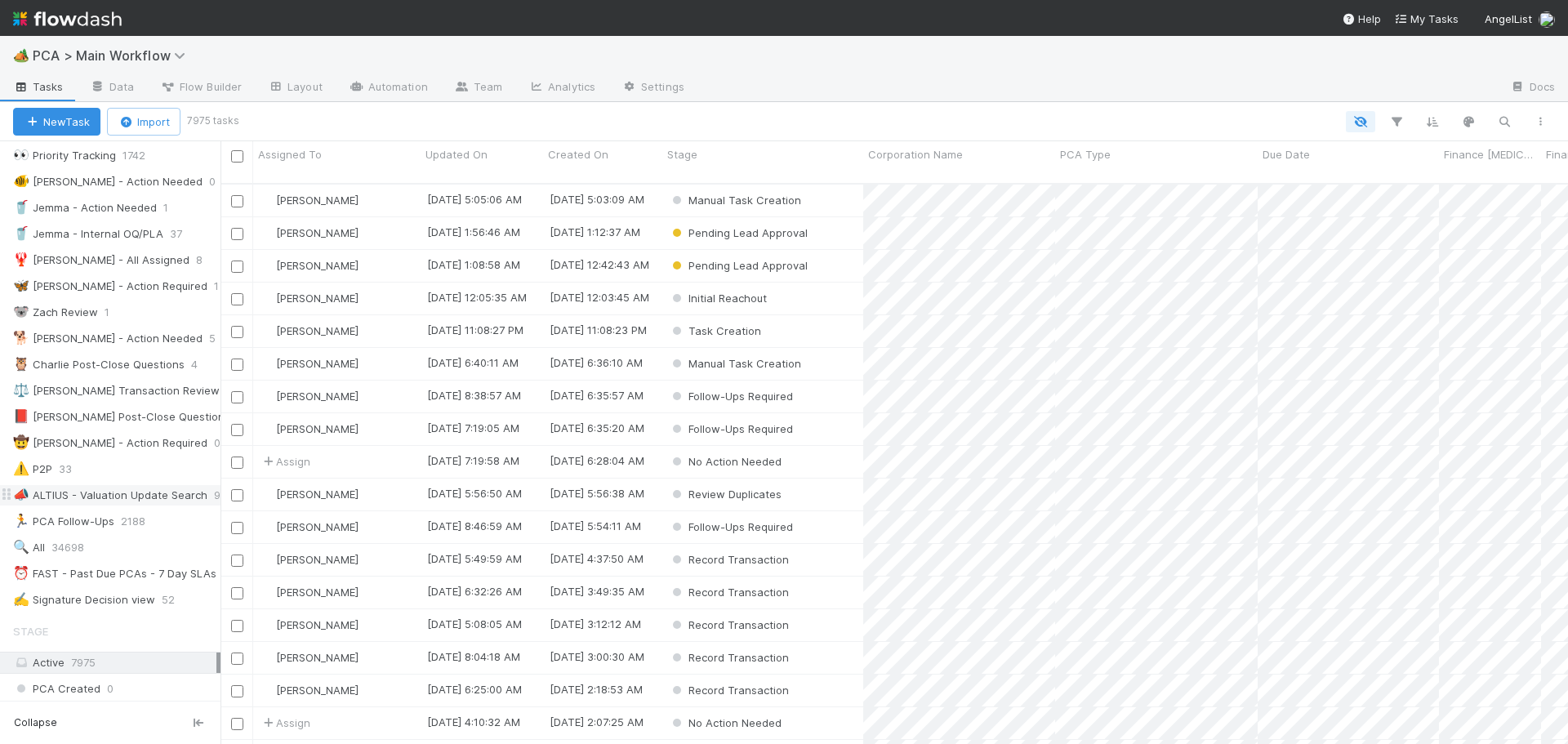
scroll to position [164, 0]
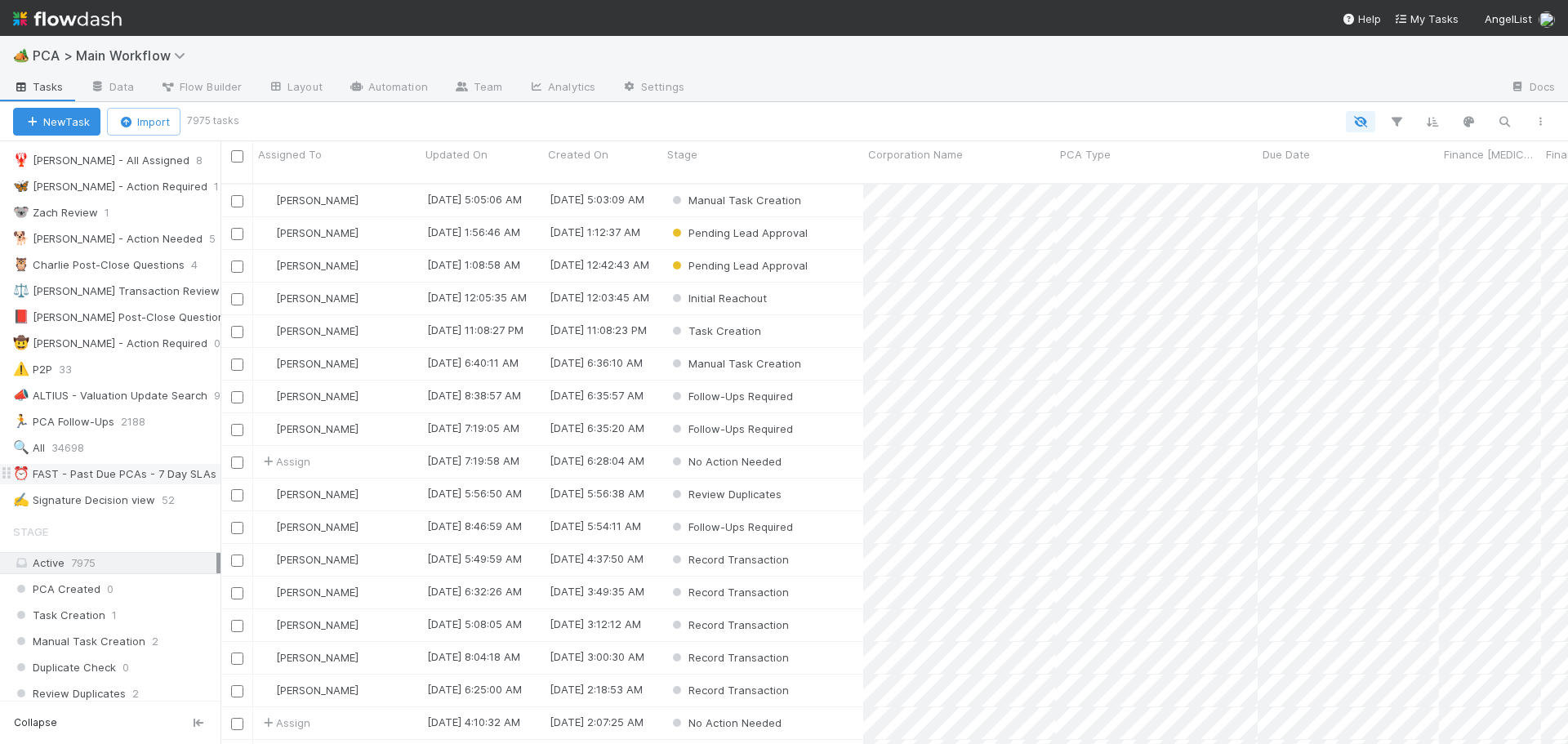
click at [158, 477] on div "⏰ FAST - Past Due PCAs - 7 Day SLAs" at bounding box center [115, 474] width 204 height 21
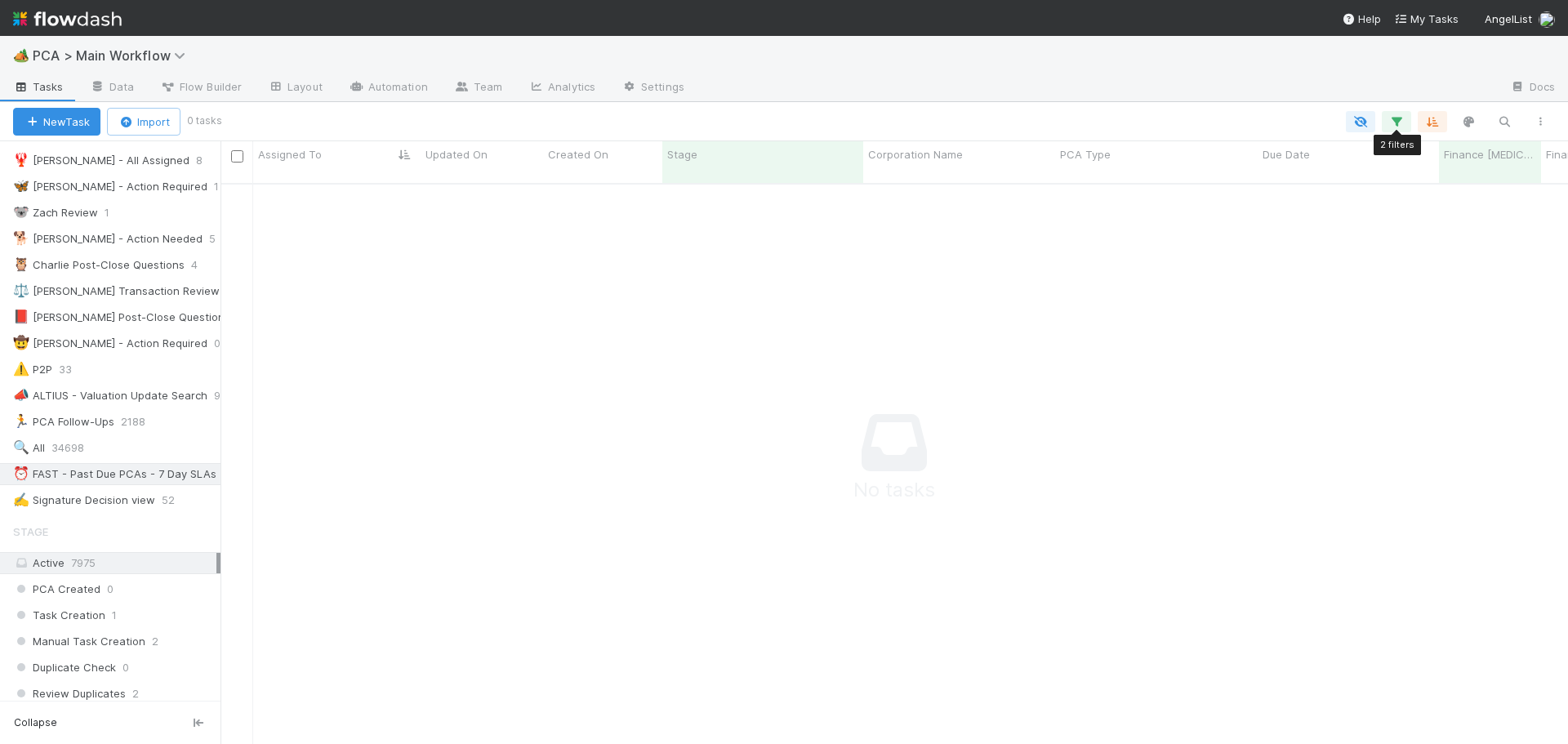
scroll to position [550, 1335]
click at [1399, 126] on icon "button" at bounding box center [1397, 122] width 16 height 15
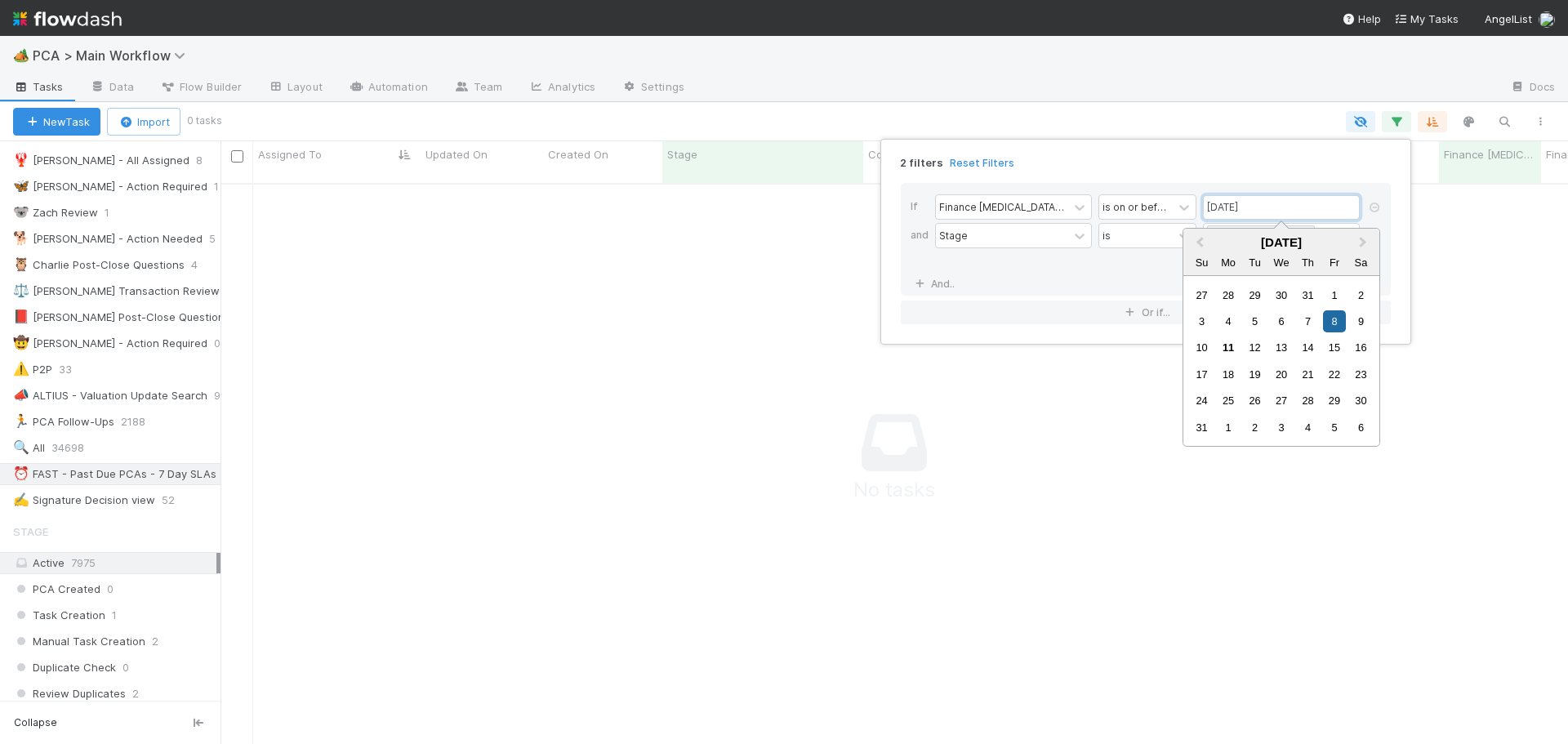
click at [1314, 203] on input "[DATE]" at bounding box center [1281, 207] width 157 height 25
click at [1333, 347] on div "15" at bounding box center [1334, 348] width 22 height 22
type input "[DATE]"
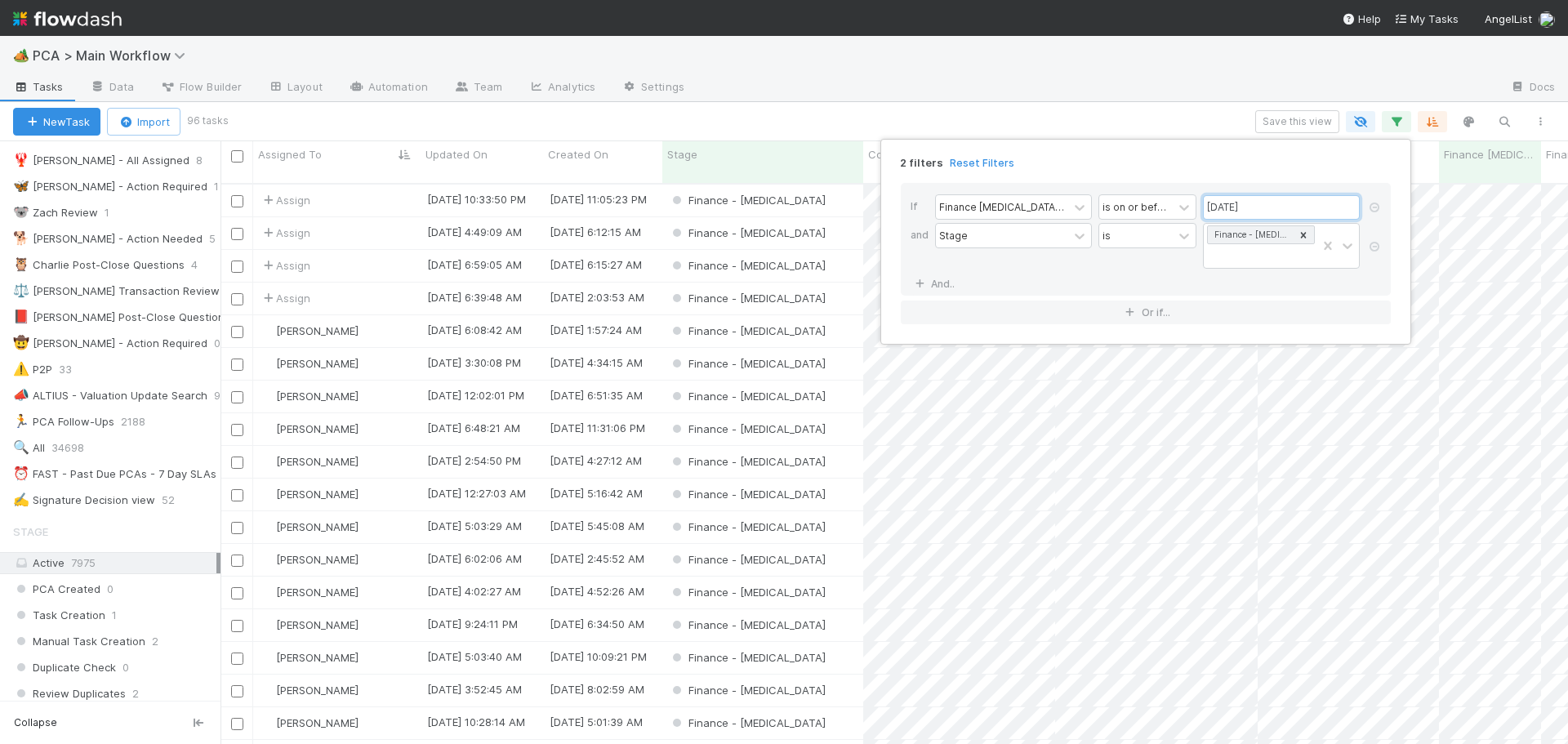
scroll to position [562, 1335]
click at [1304, 127] on div "2 filters Reset Filters If Finance [MEDICAL_DATA] Due Date is on or before [DAT…" at bounding box center [784, 372] width 1568 height 744
click at [1304, 127] on button "Save this view" at bounding box center [1298, 122] width 84 height 23
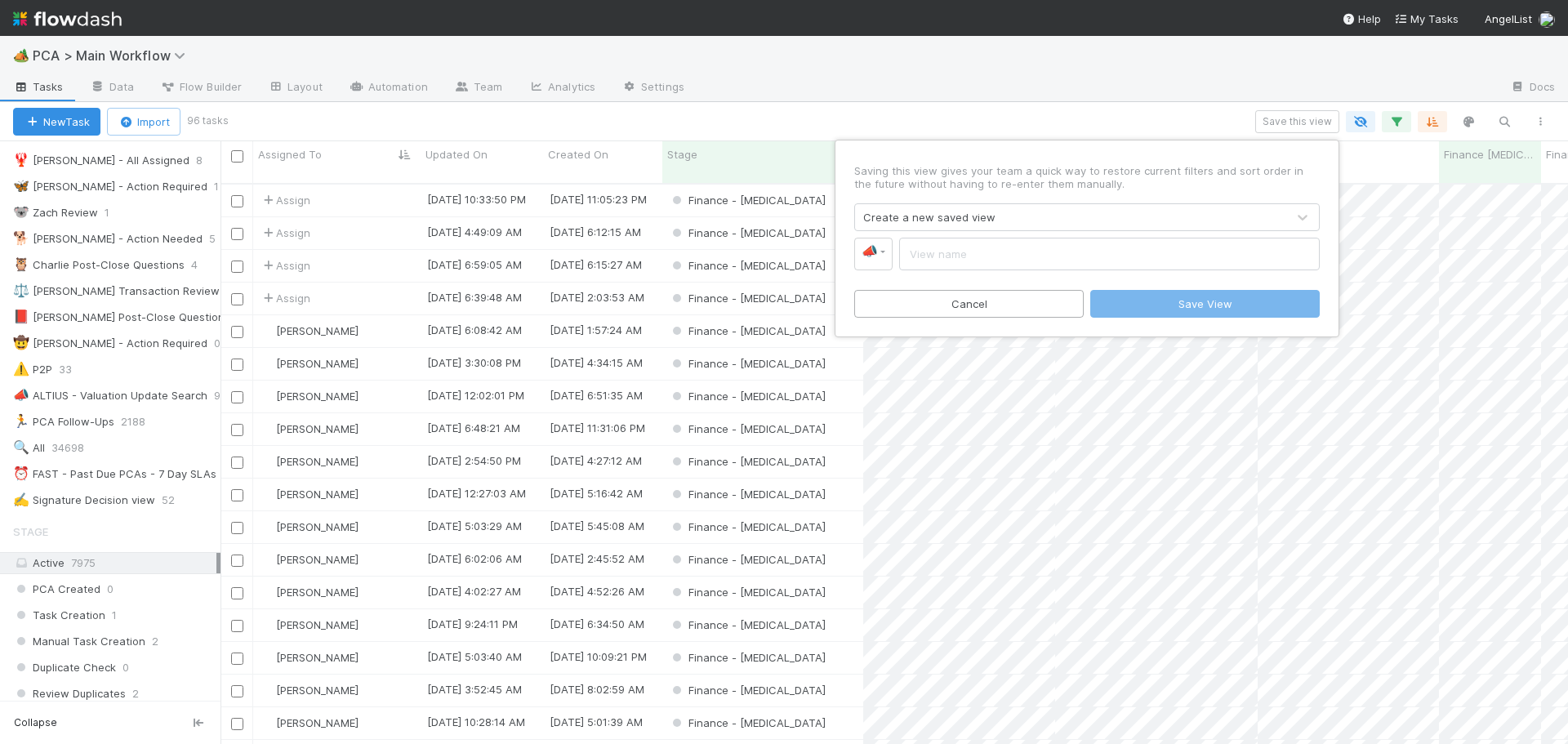
click at [957, 257] on input "text" at bounding box center [1110, 254] width 421 height 33
click at [945, 216] on div "Create a new saved view" at bounding box center [930, 217] width 133 height 16
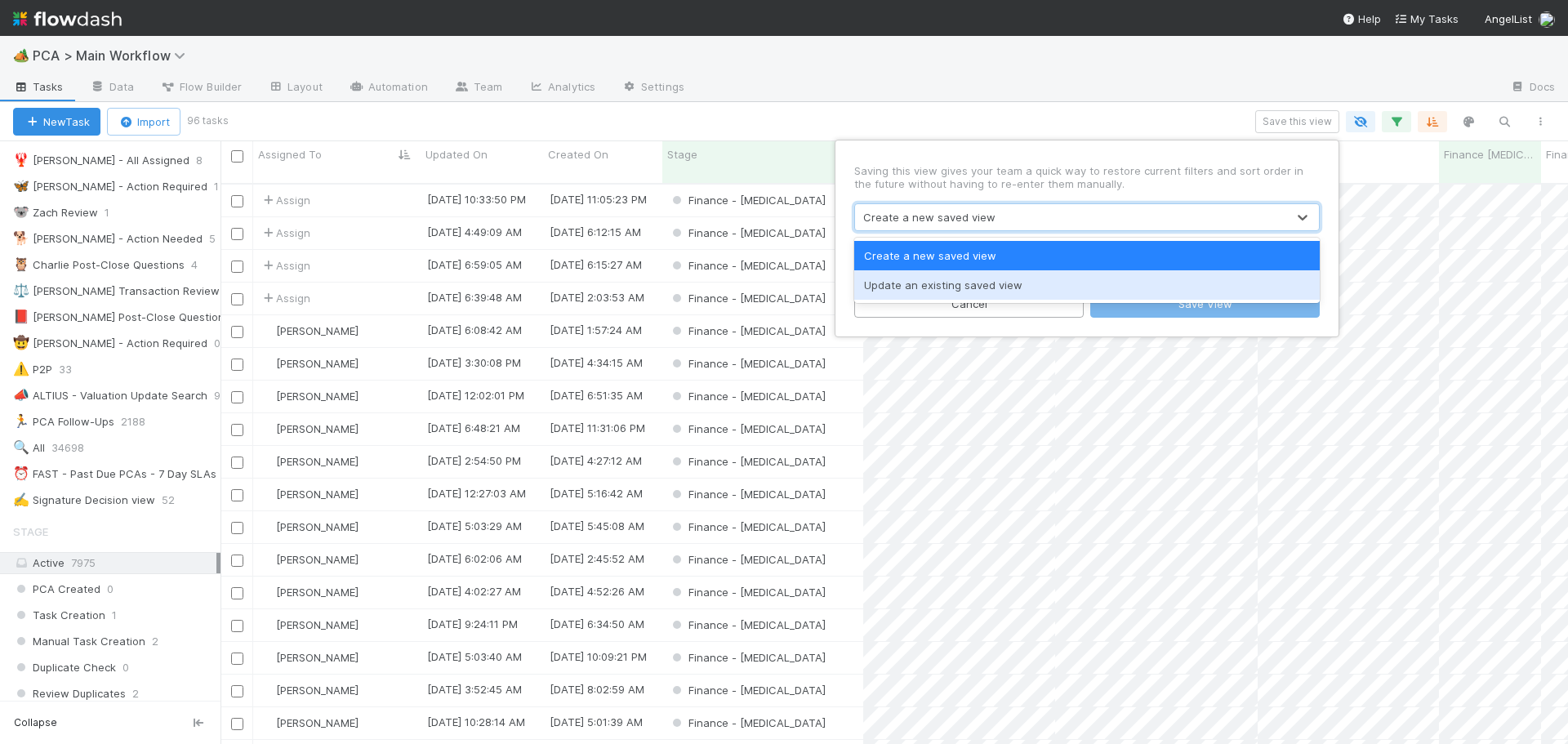
click at [941, 289] on div "Update an existing saved view" at bounding box center [1087, 285] width 466 height 29
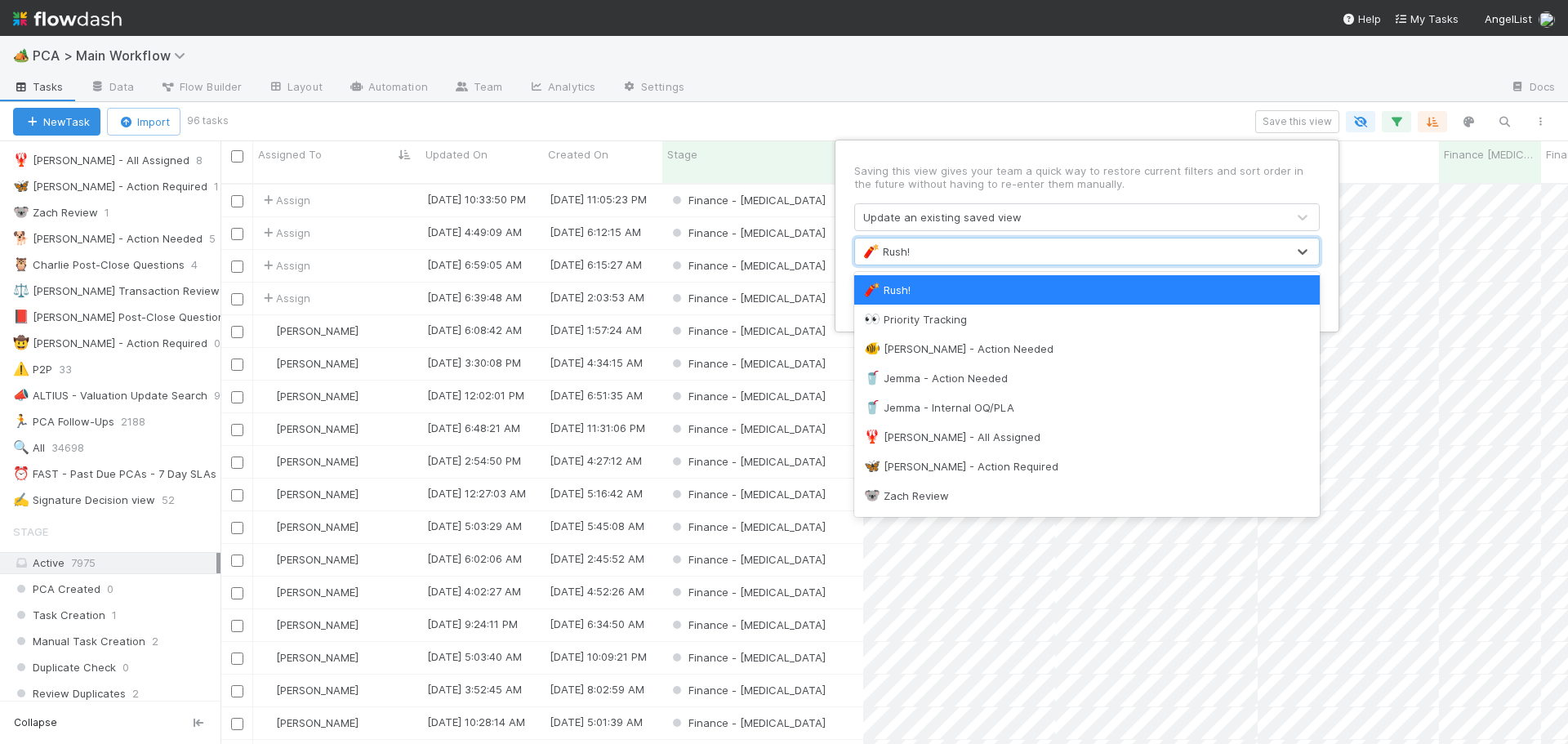
click at [949, 256] on div "🧨 [PERSON_NAME]!" at bounding box center [1071, 252] width 431 height 27
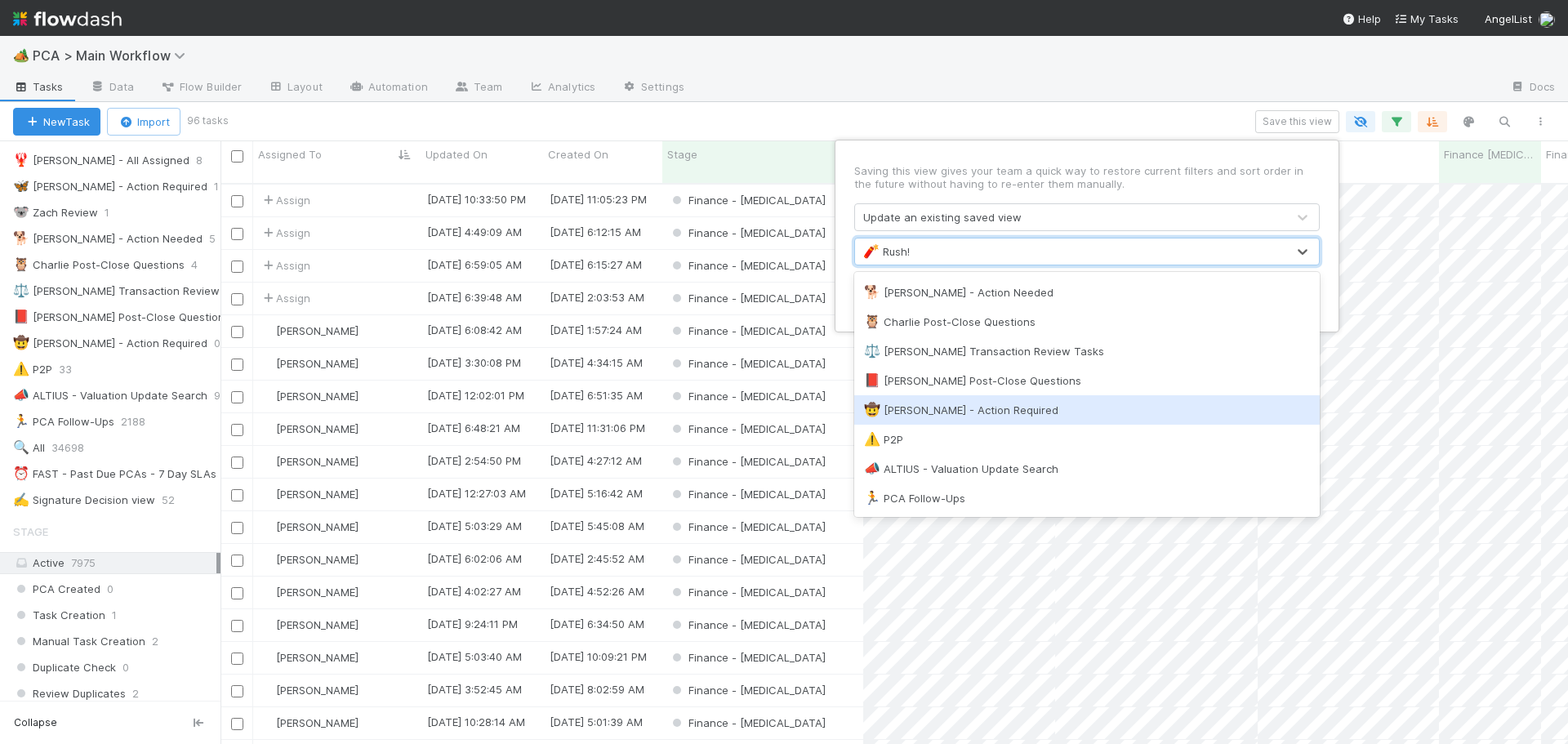
scroll to position [320, 0]
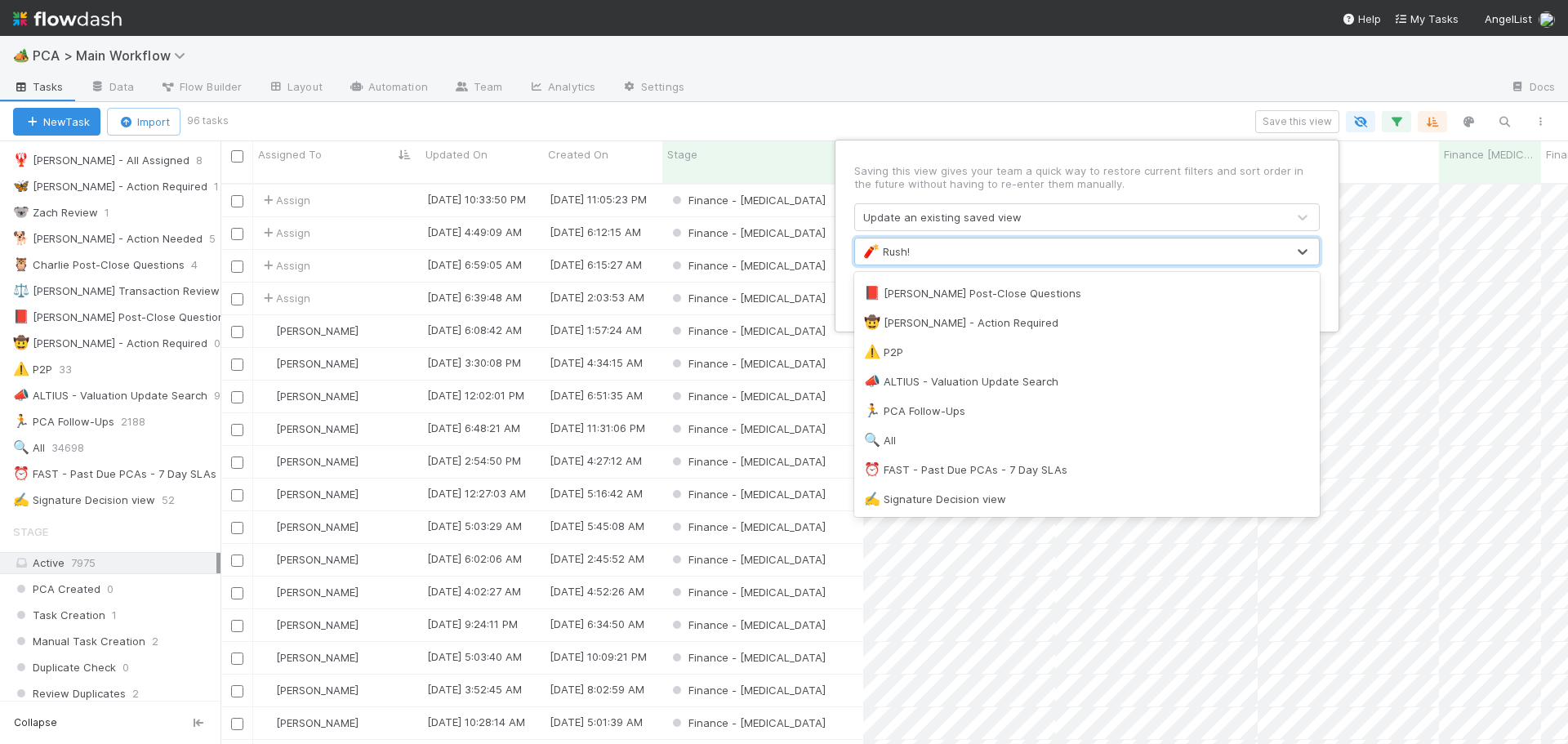
click at [1044, 467] on div "⏰ FAST - Past Due PCAs - 7 Day SLAs" at bounding box center [1087, 469] width 446 height 16
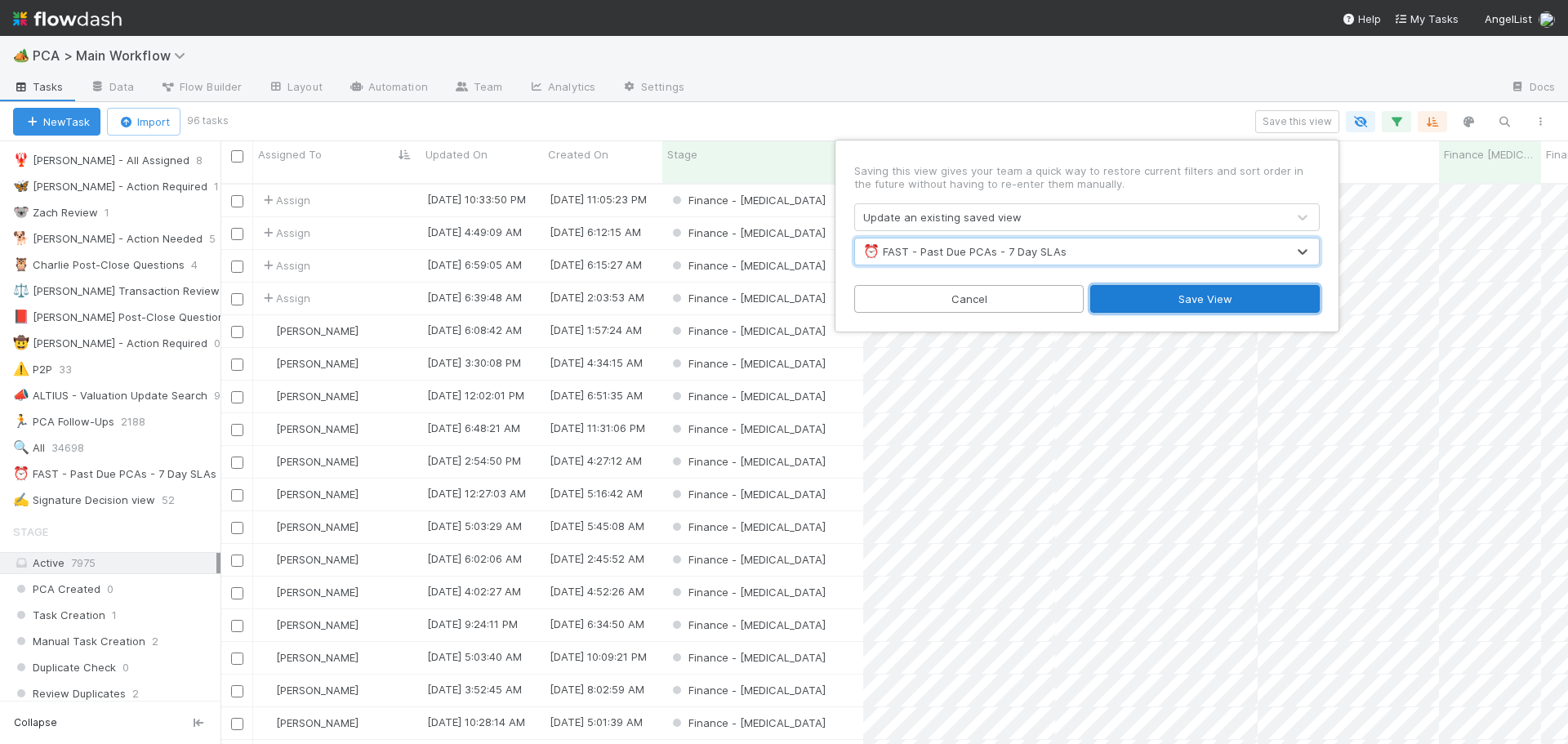
click at [1173, 297] on button "Save View" at bounding box center [1205, 299] width 229 height 27
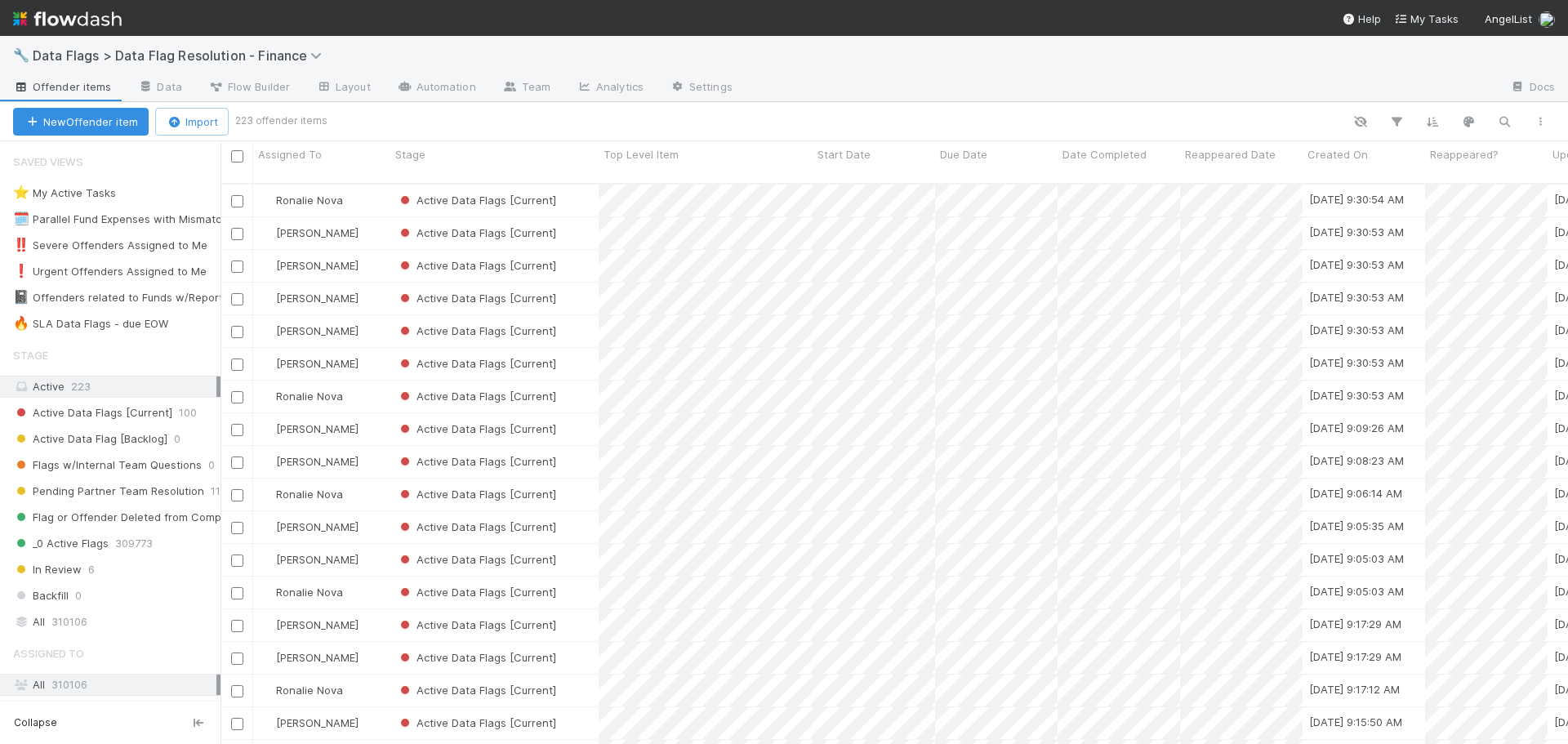
scroll to position [562, 1335]
click at [124, 321] on div "🔥 SLA Data Flags - due EOW" at bounding box center [90, 324] width 155 height 21
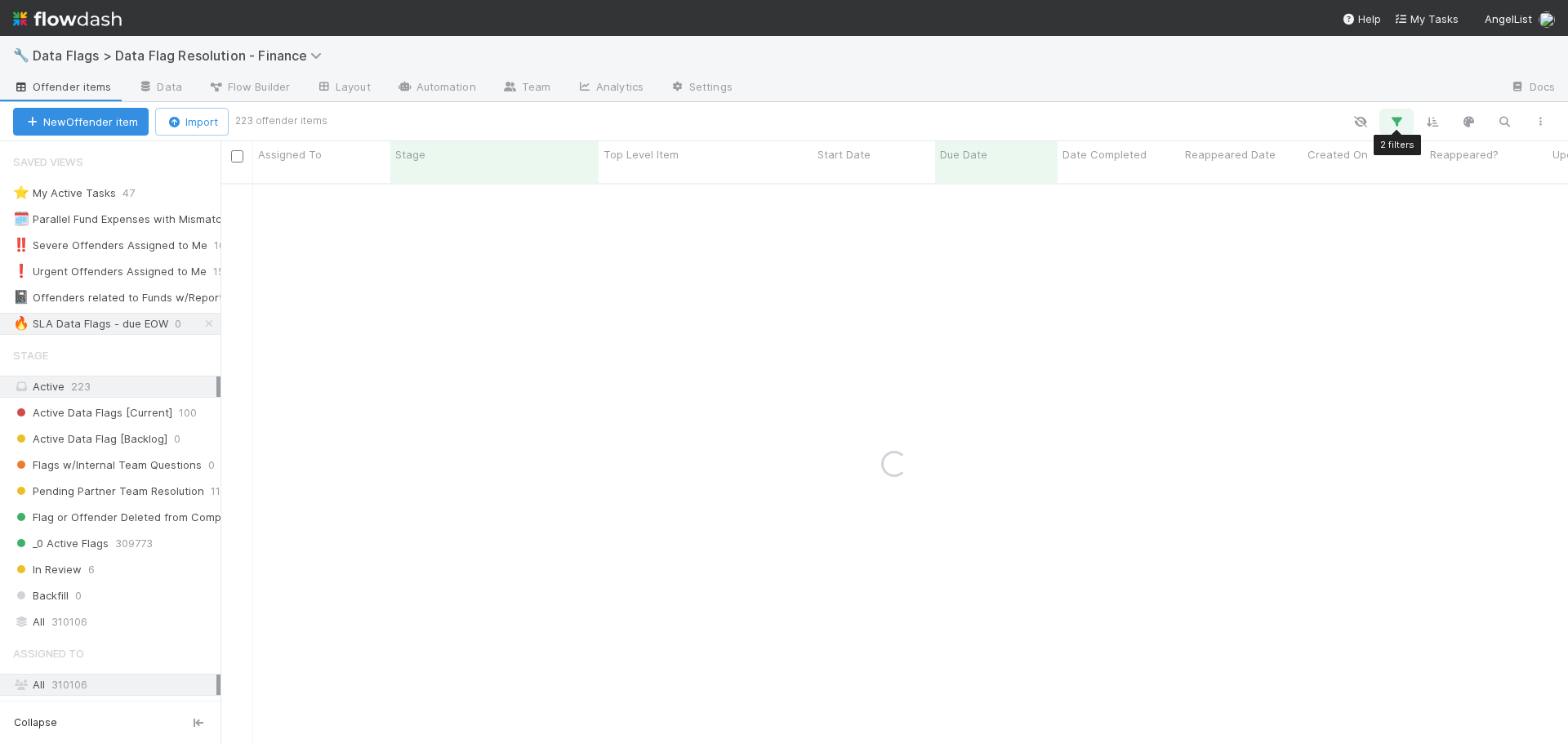
click at [1398, 122] on icon "button" at bounding box center [1397, 122] width 16 height 15
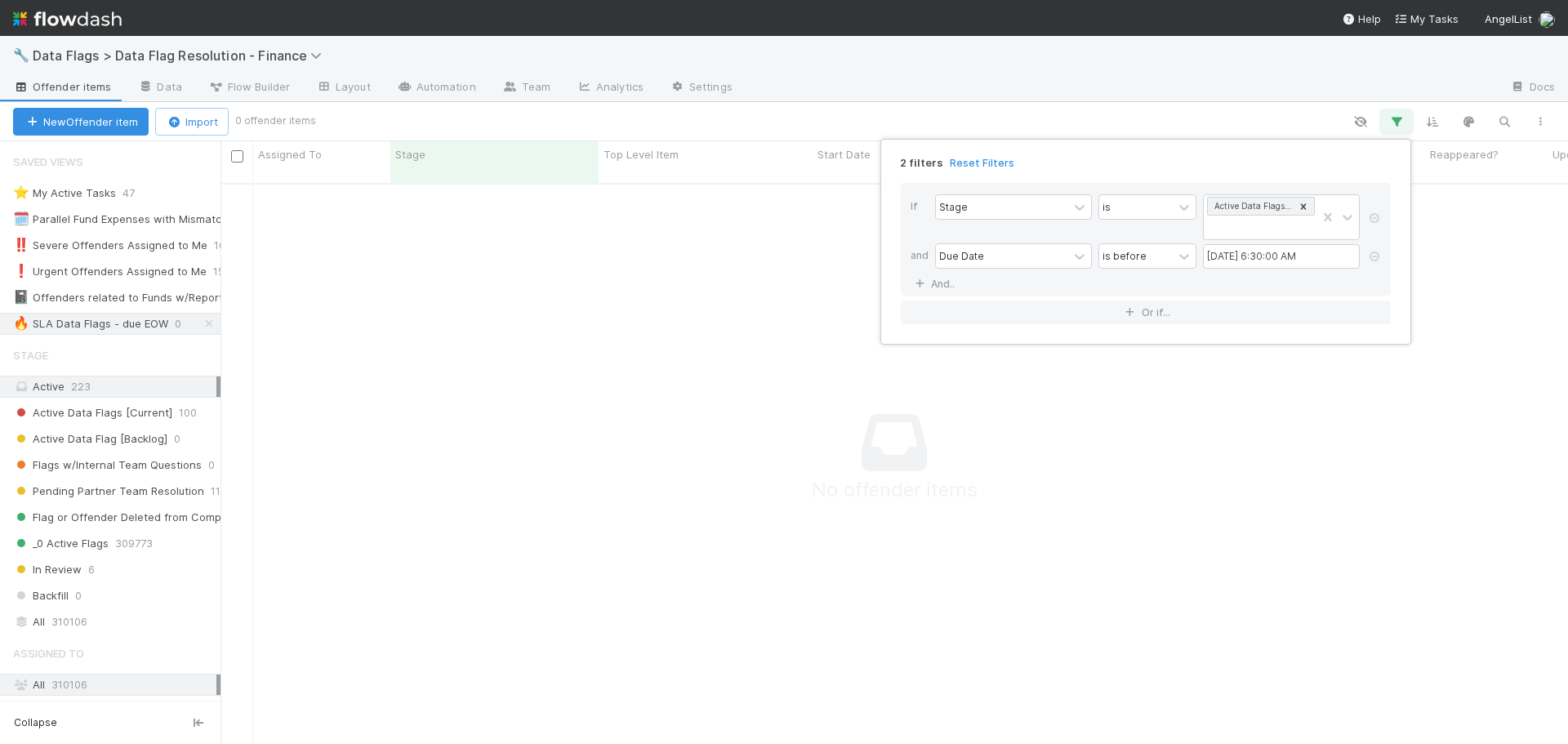
scroll to position [550, 1335]
click at [1291, 254] on input "[DATE] 6:30:00 AM" at bounding box center [1281, 256] width 157 height 25
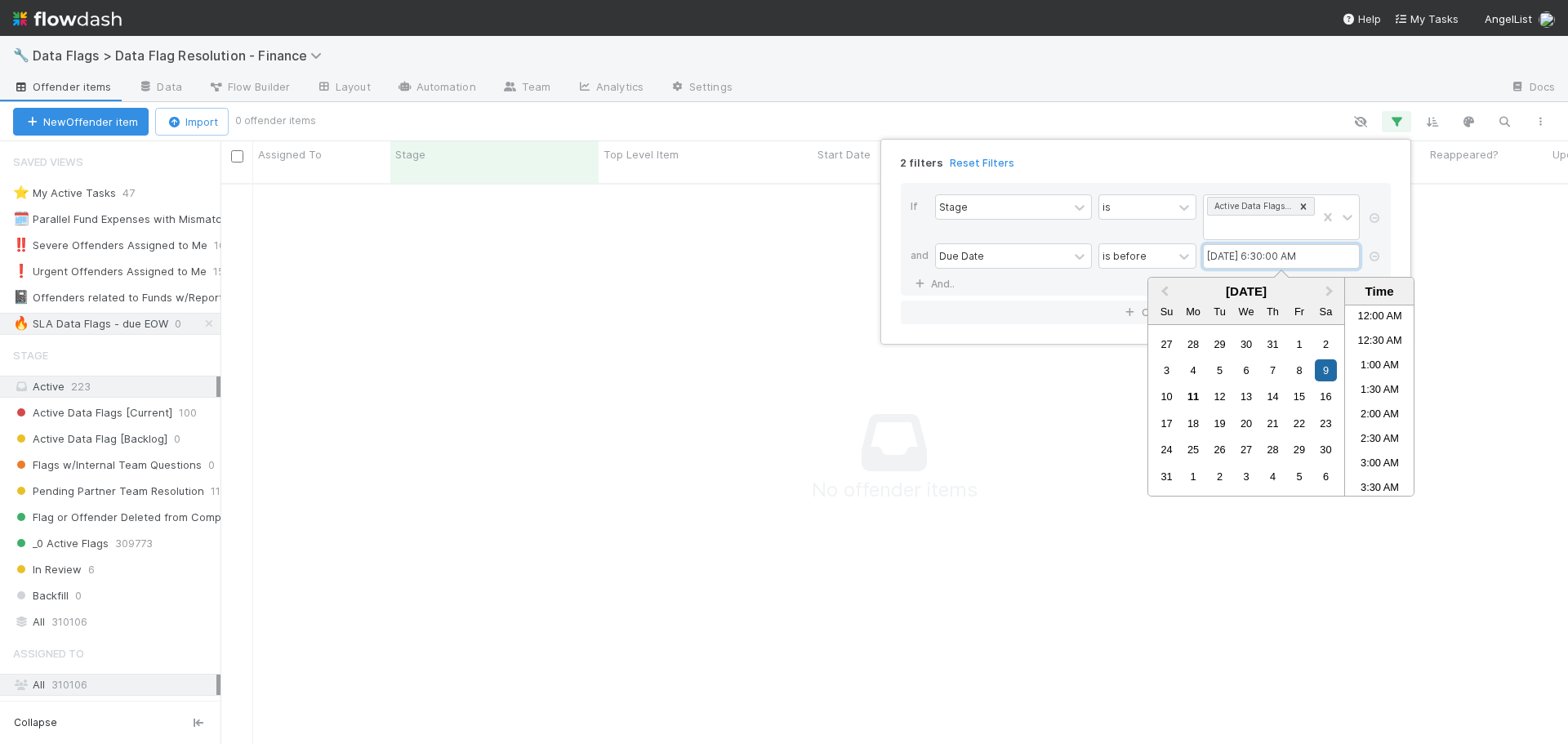
scroll to position [236, 0]
click at [1328, 402] on div "16" at bounding box center [1327, 396] width 22 height 22
type input "[DATE] 6:30:00 AM"
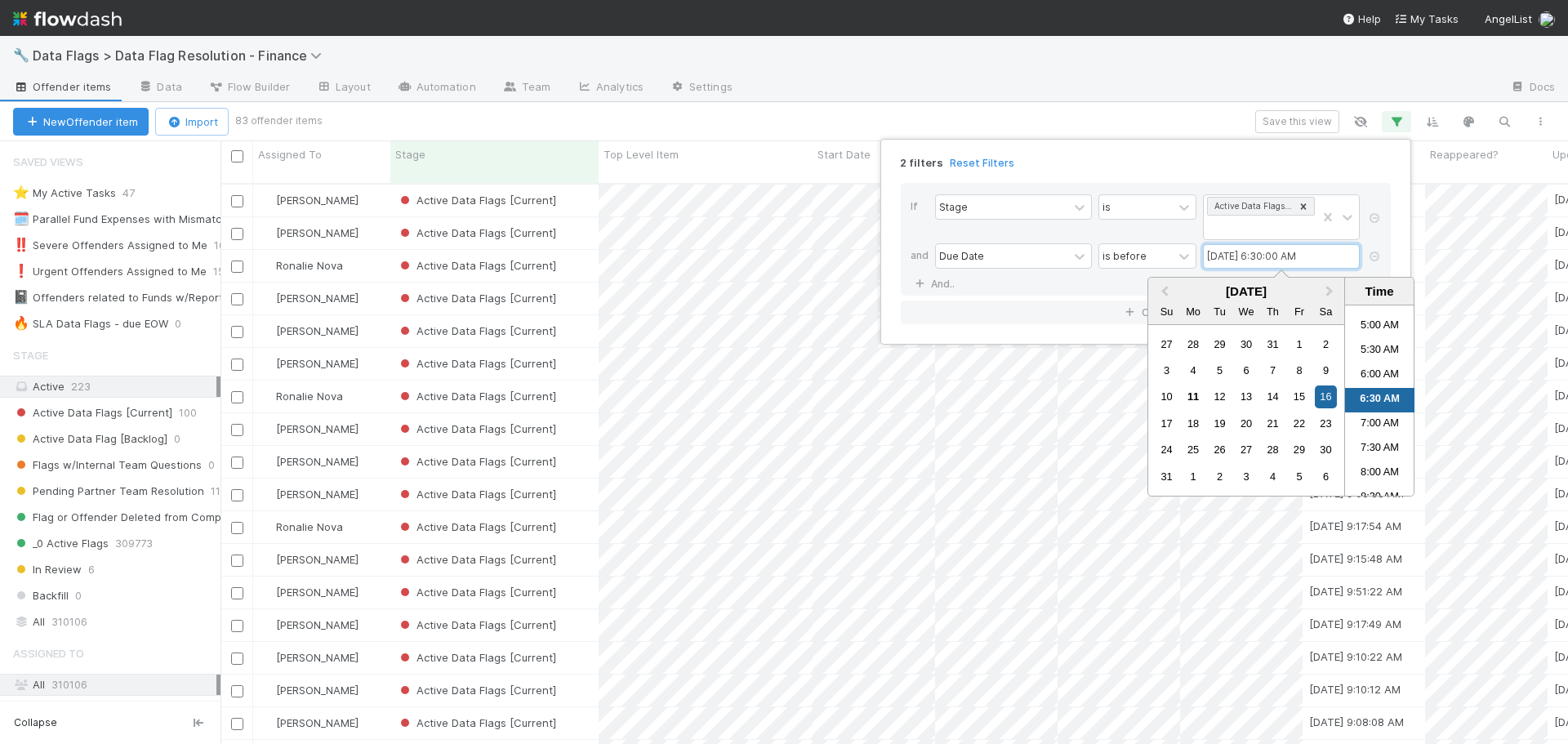
scroll to position [562, 1335]
click at [1329, 166] on div "2 filters Reset Filters" at bounding box center [1145, 158] width 516 height 24
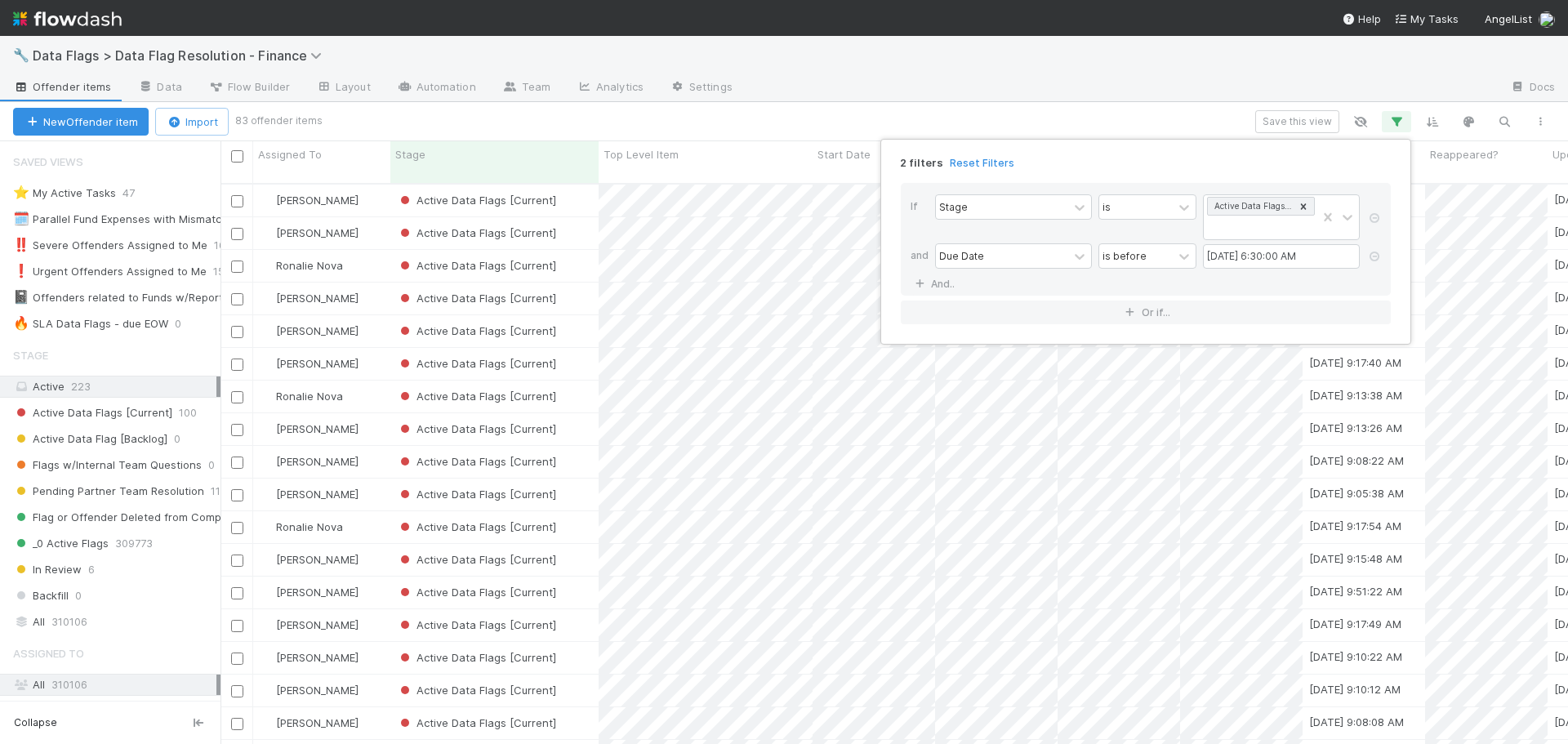
click at [1306, 127] on div "2 filters Reset Filters If Stage is Active Data Flags [Current] and Due Date is…" at bounding box center [784, 372] width 1568 height 744
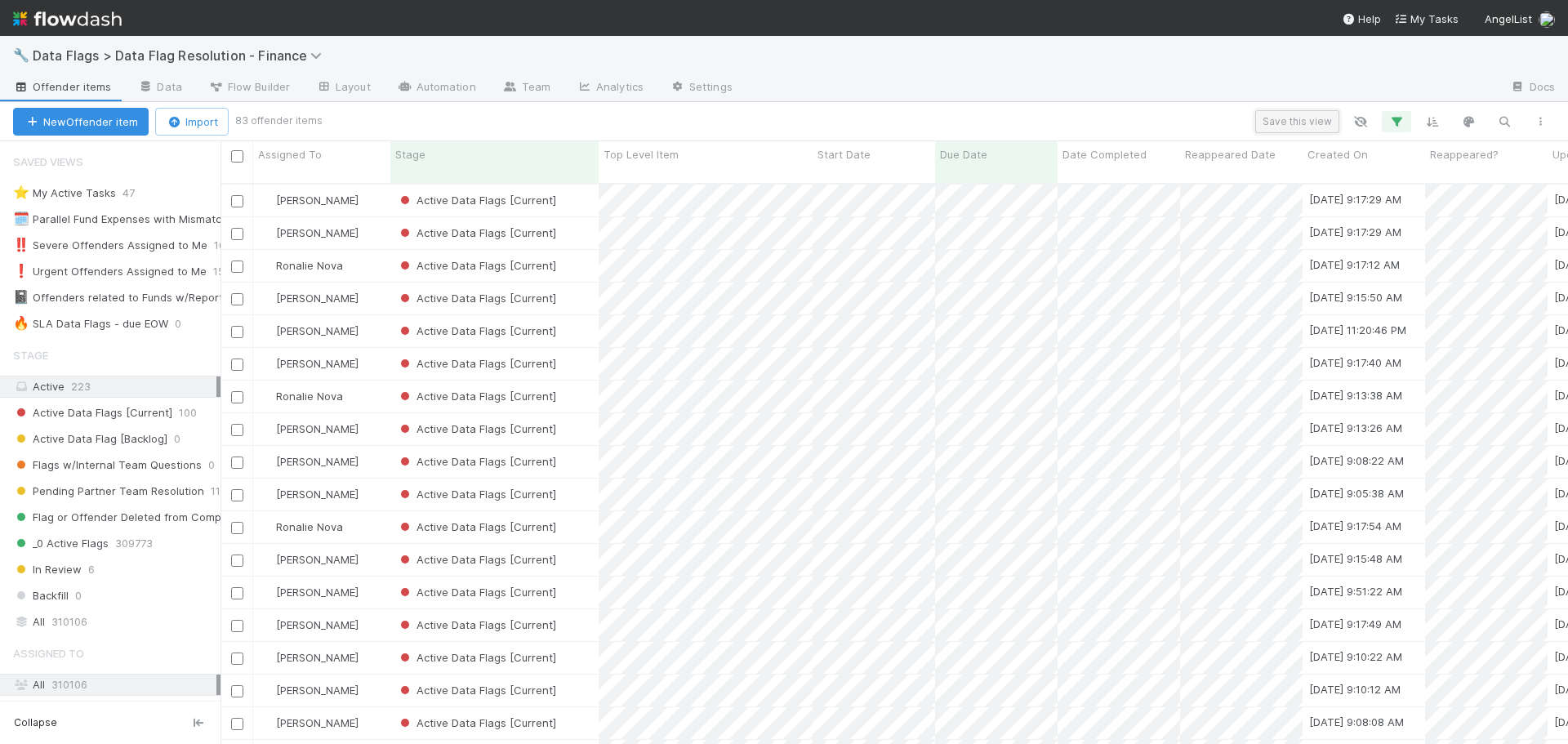
click at [1307, 126] on button "Save this view" at bounding box center [1298, 122] width 84 height 23
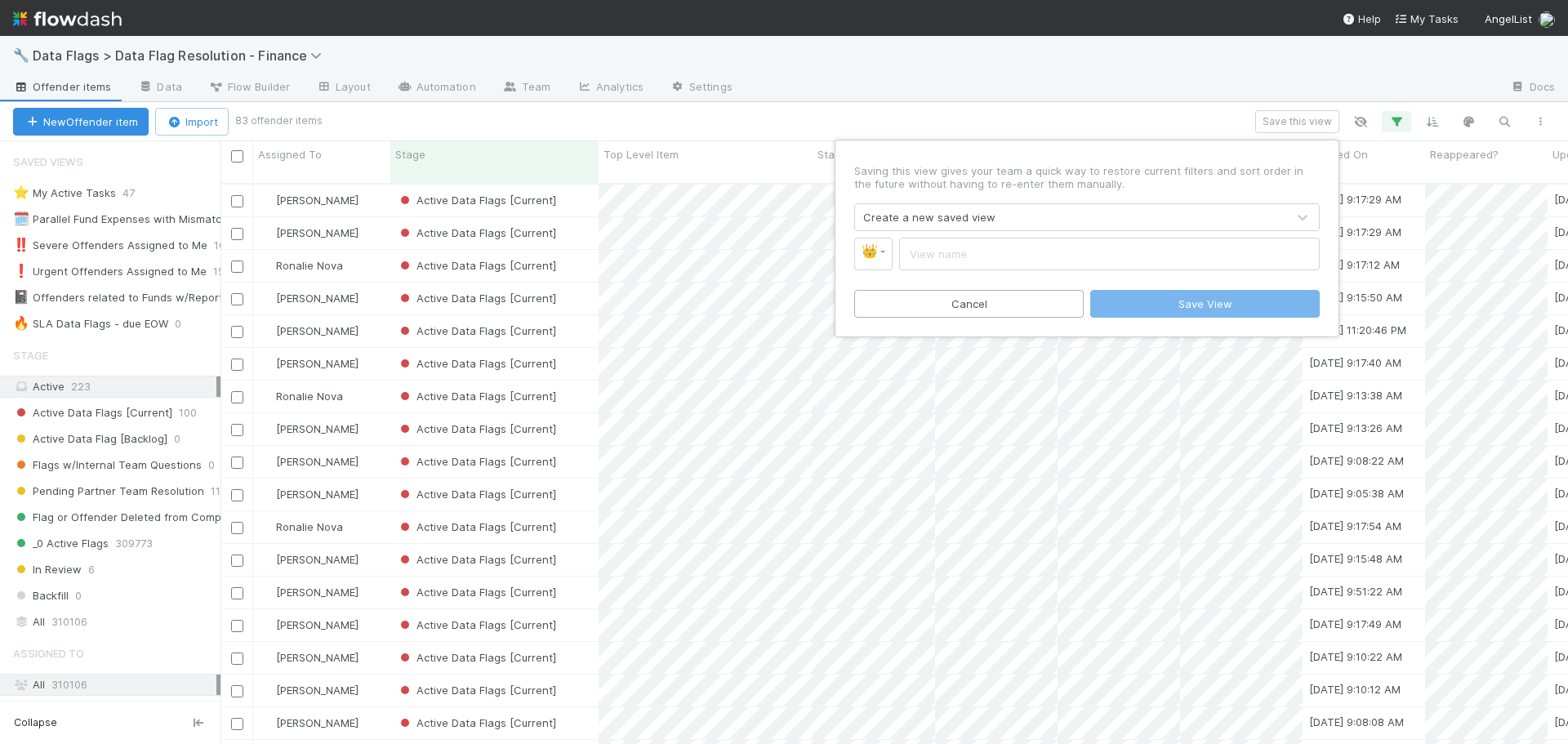
click at [923, 219] on div "Create a new saved view" at bounding box center [930, 217] width 133 height 16
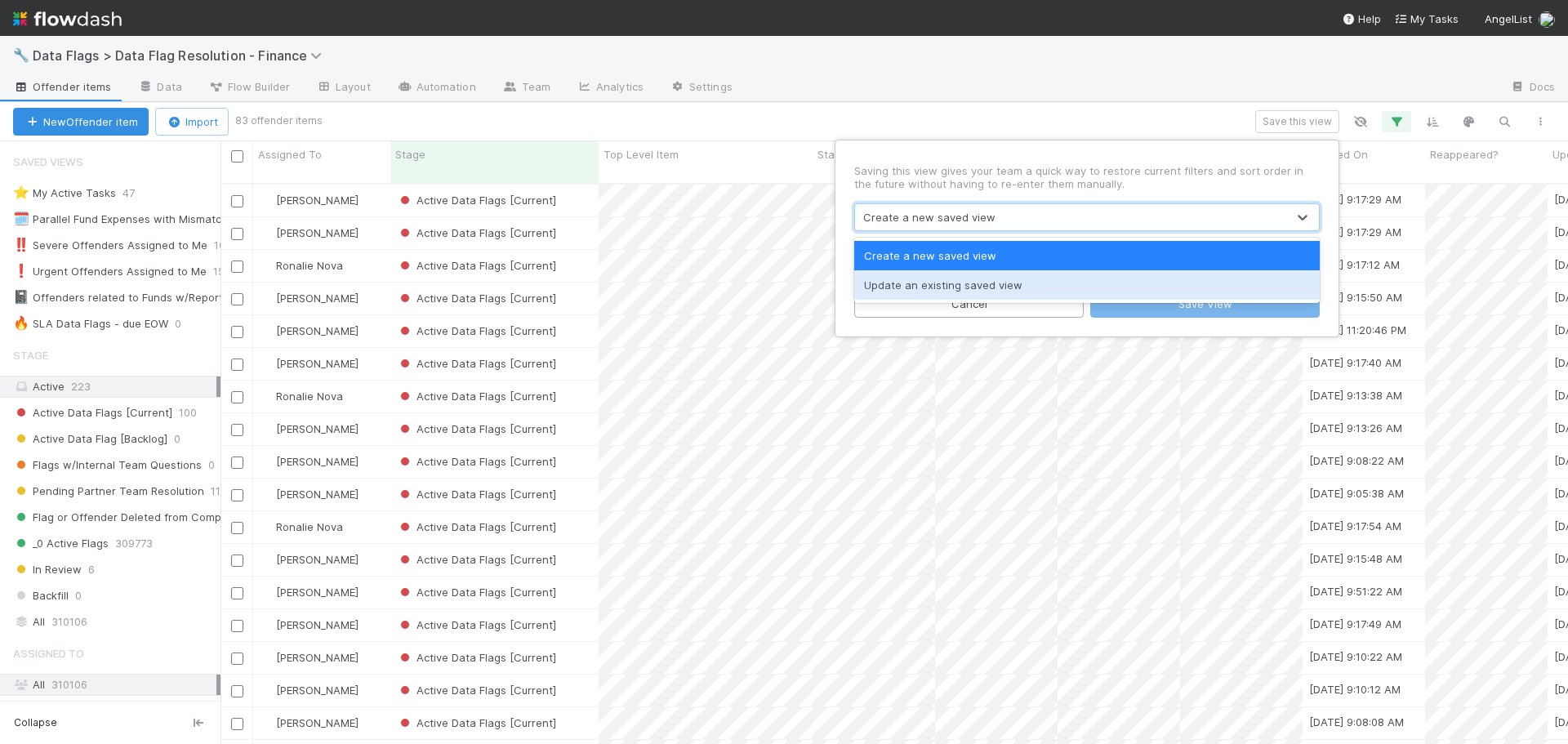
click at [923, 284] on div "Update an existing saved view" at bounding box center [1087, 285] width 466 height 29
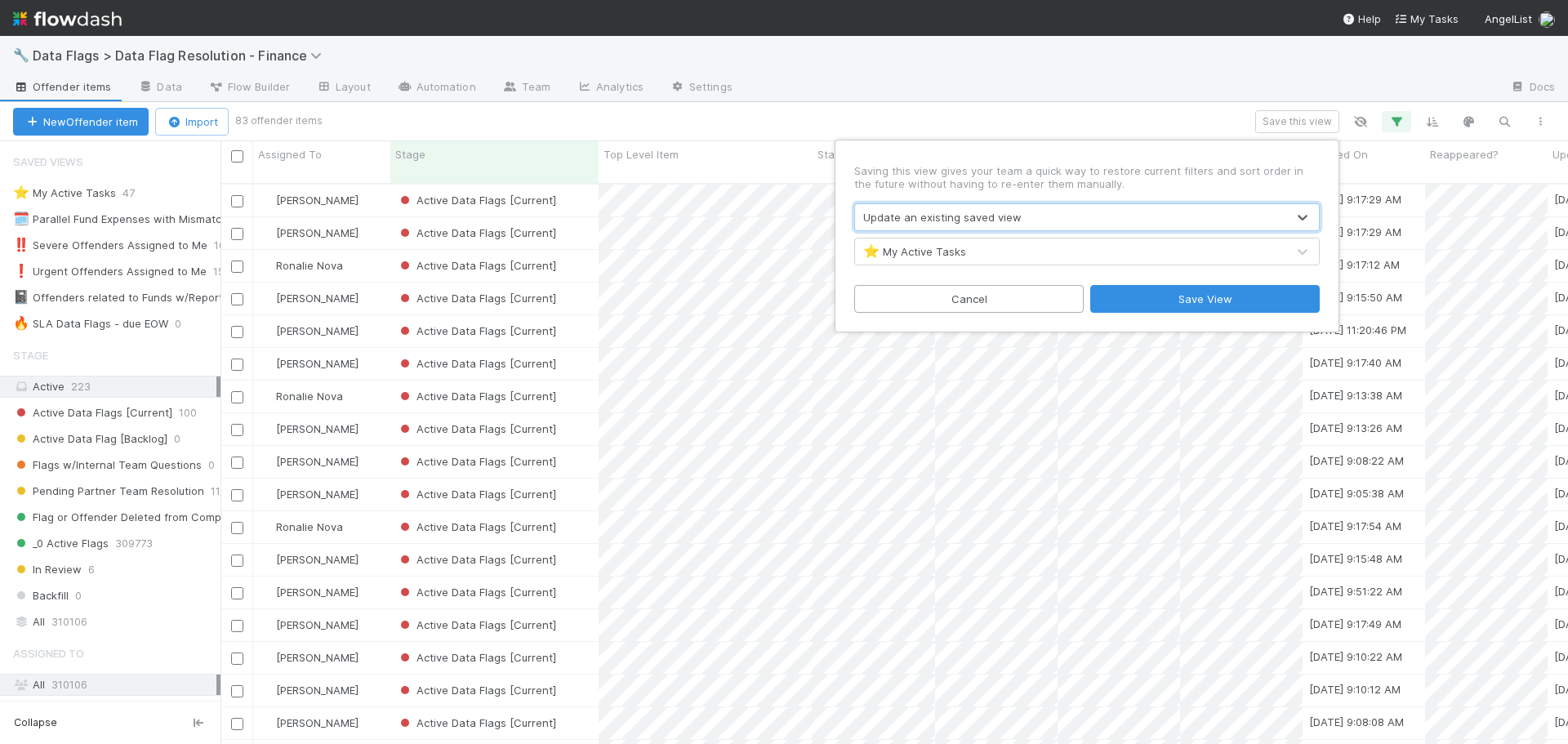
click at [940, 253] on div "⭐ My Active Tasks" at bounding box center [915, 251] width 103 height 16
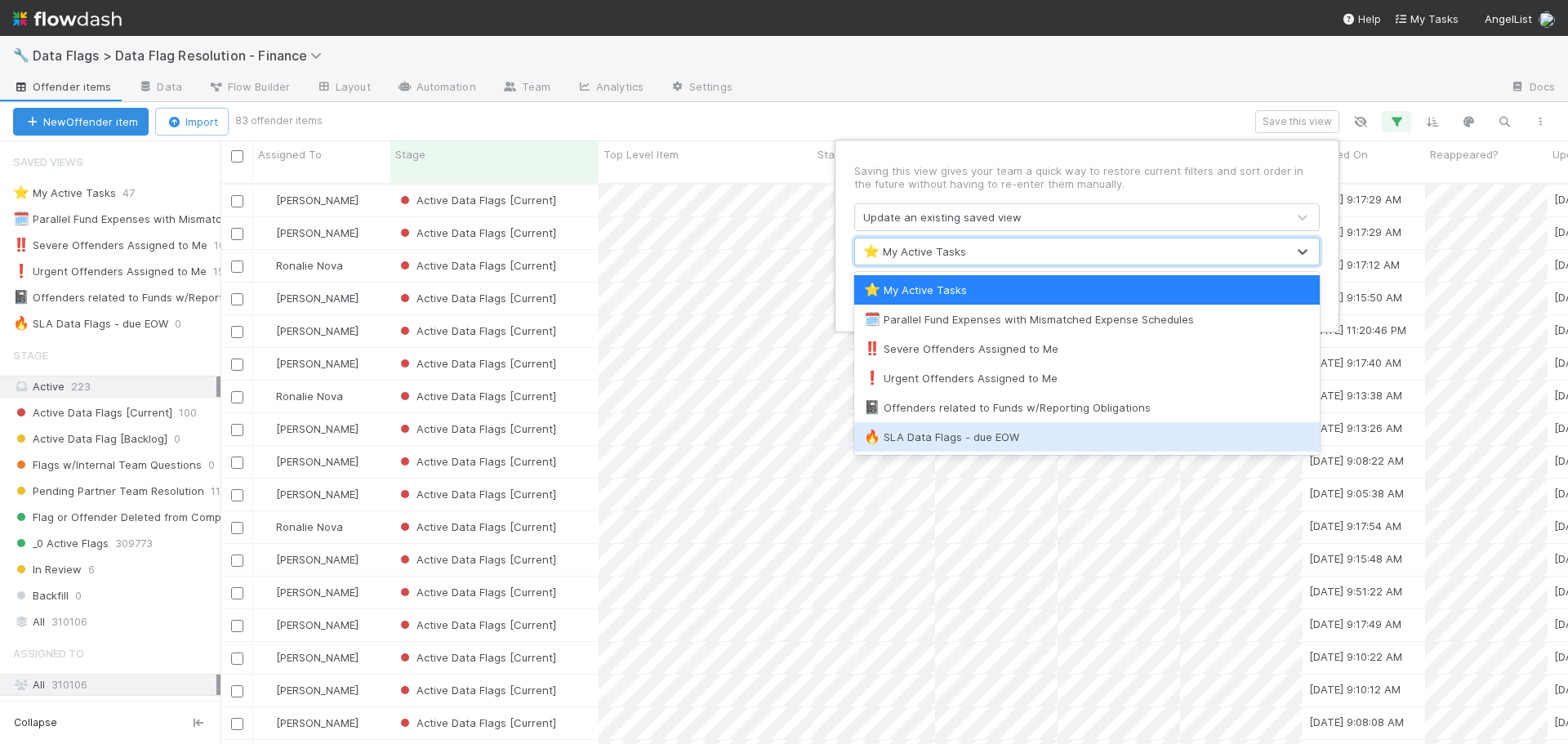
click at [1013, 441] on div "🔥 SLA Data Flags - due EOW" at bounding box center [1087, 437] width 446 height 16
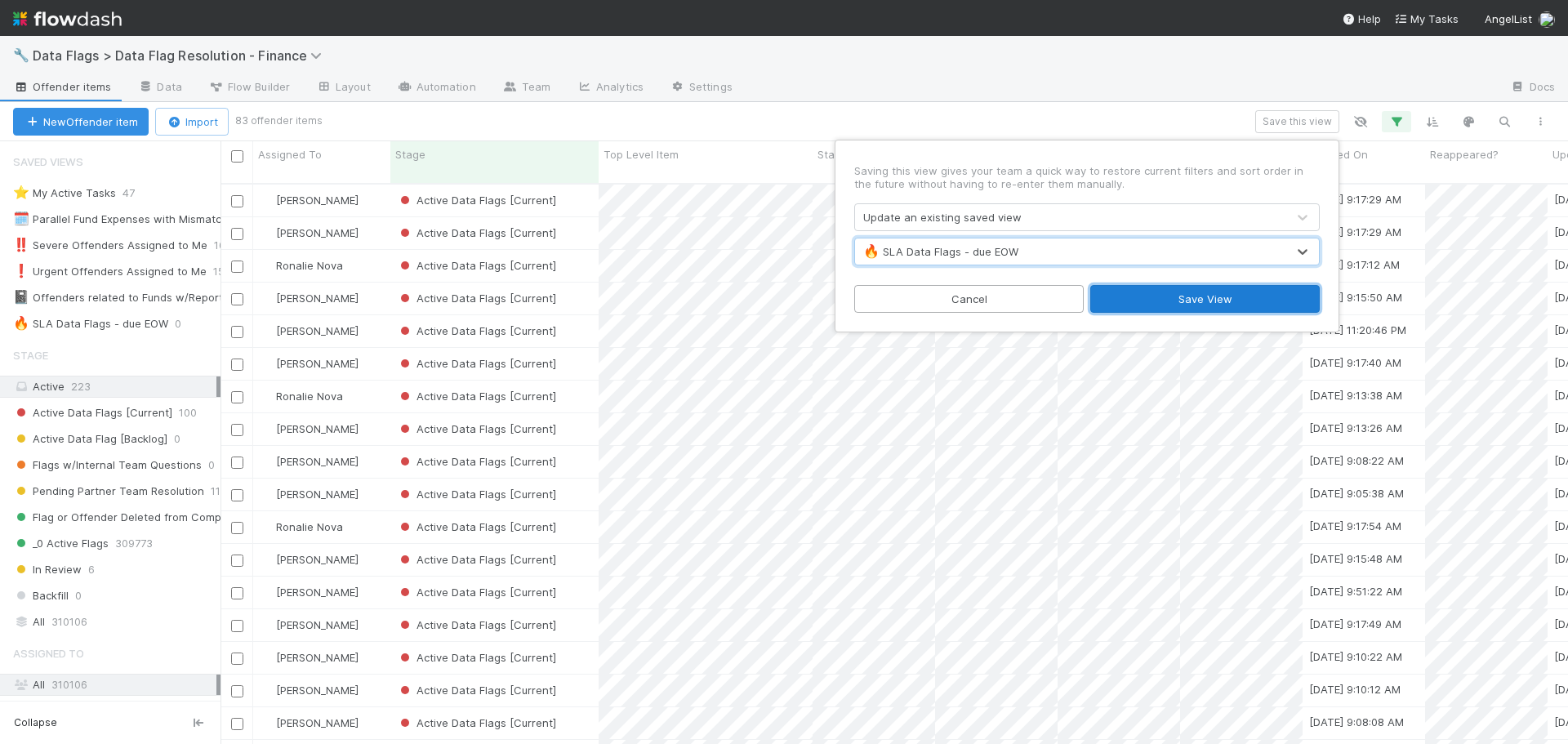
click at [1170, 299] on button "Save View" at bounding box center [1205, 299] width 229 height 27
